Goal: Task Accomplishment & Management: Manage account settings

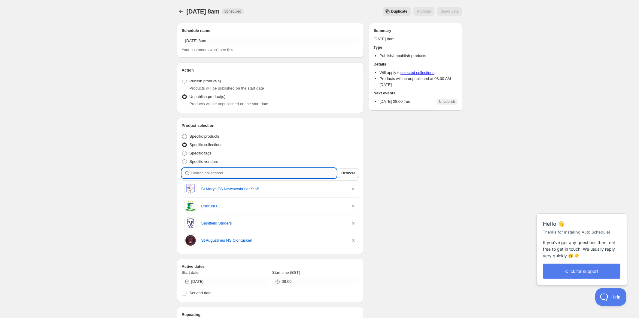
click at [213, 173] on input "search" at bounding box center [263, 173] width 145 height 10
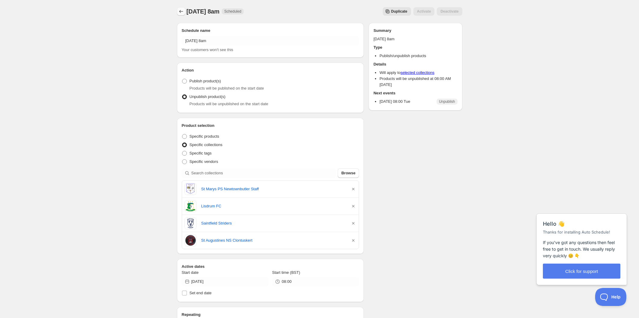
click at [178, 11] on button "Schedules" at bounding box center [181, 11] width 8 height 8
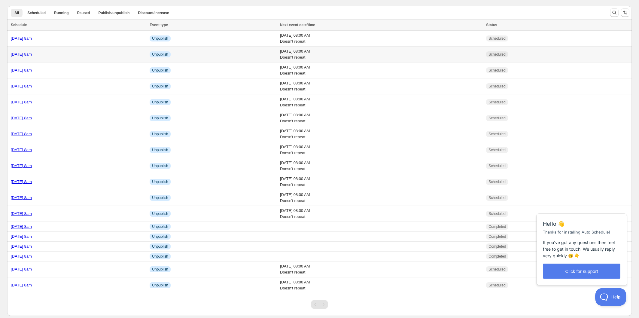
click at [89, 56] on div "[DATE] 8am" at bounding box center [78, 54] width 135 height 6
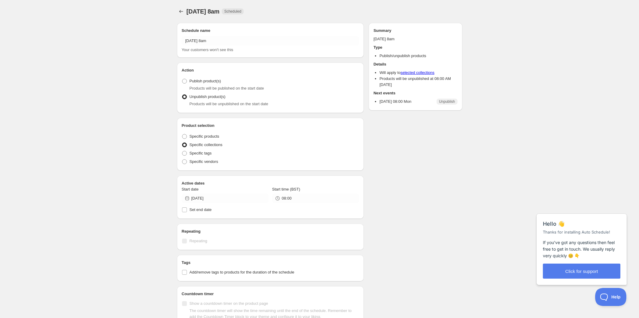
radio input "true"
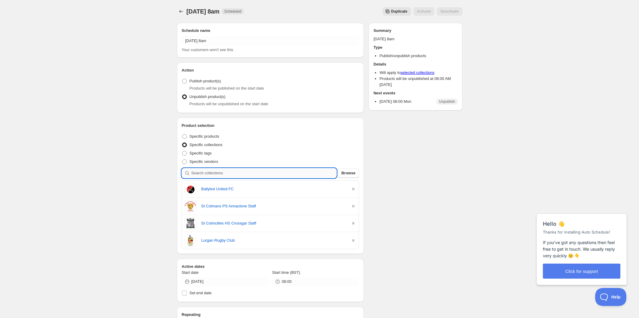
click at [240, 174] on input "search" at bounding box center [263, 173] width 145 height 10
type input "s"
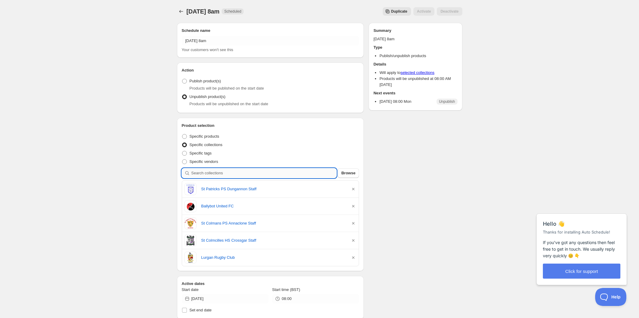
click at [260, 174] on input "search" at bounding box center [263, 173] width 145 height 10
type input "s"
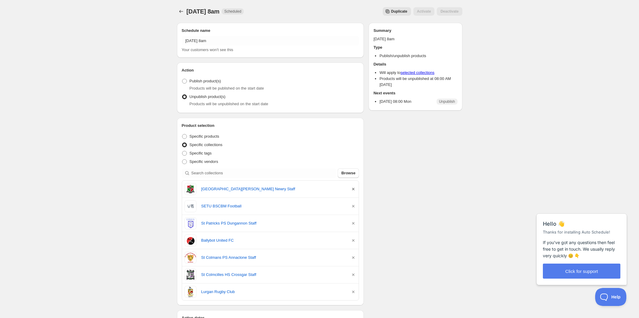
click at [355, 188] on icon "button" at bounding box center [353, 189] width 6 height 6
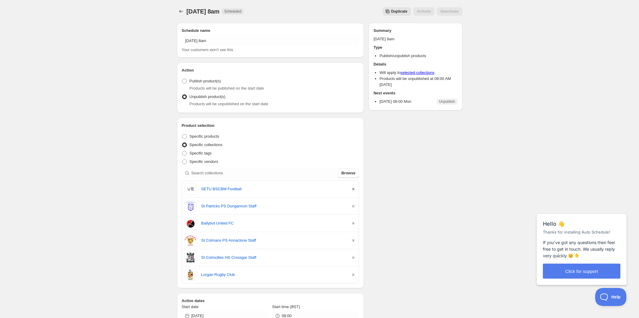
click at [354, 189] on icon "button" at bounding box center [353, 189] width 6 height 6
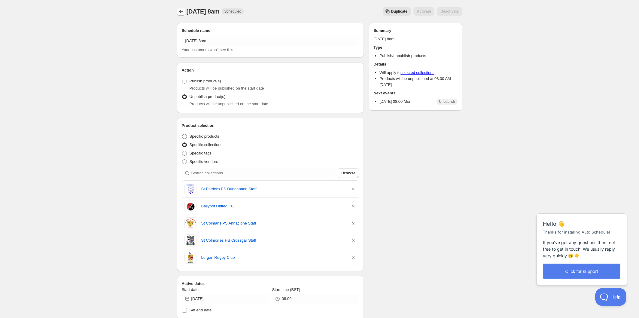
click at [179, 10] on icon "Schedules" at bounding box center [181, 11] width 6 height 6
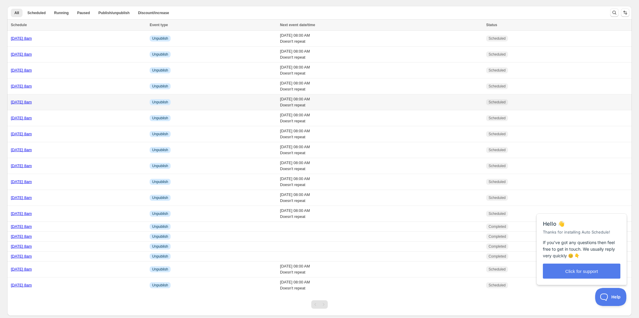
click at [85, 101] on div "[DATE] 8am" at bounding box center [78, 102] width 135 height 6
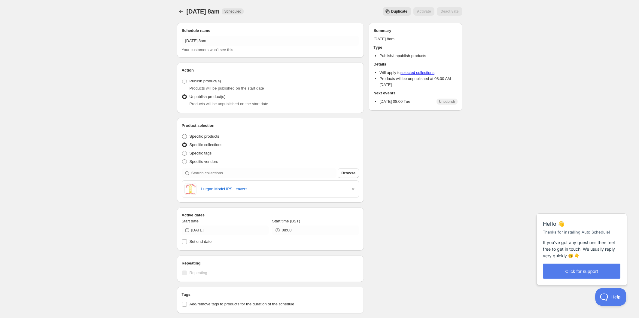
click at [396, 11] on span "Duplicate" at bounding box center [399, 11] width 16 height 5
